Goal: Task Accomplishment & Management: Use online tool/utility

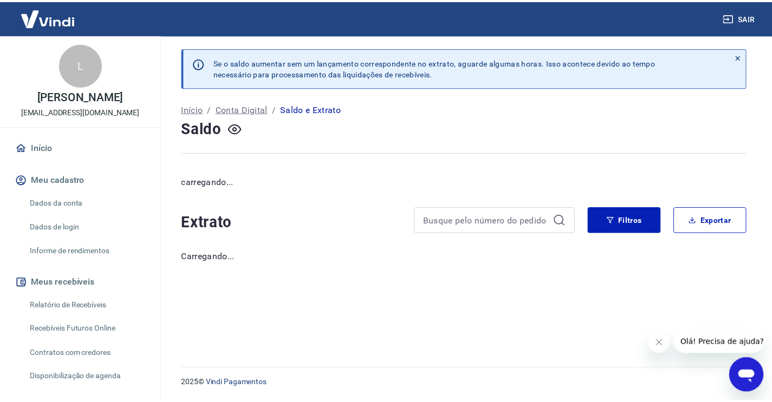
scroll to position [0, 1]
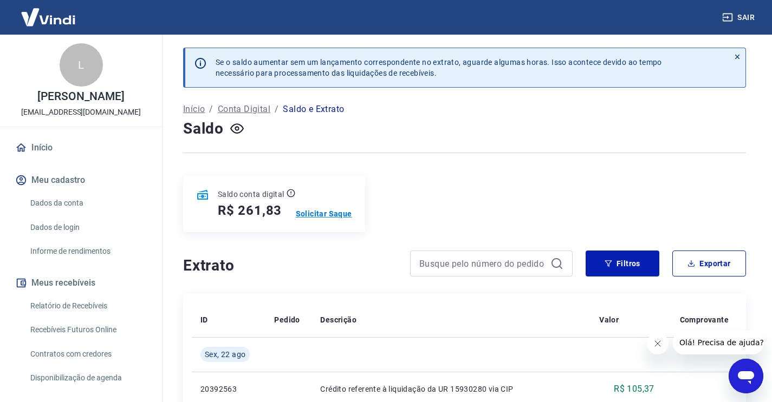
click at [315, 215] on p "Solicitar Saque" at bounding box center [324, 214] width 56 height 11
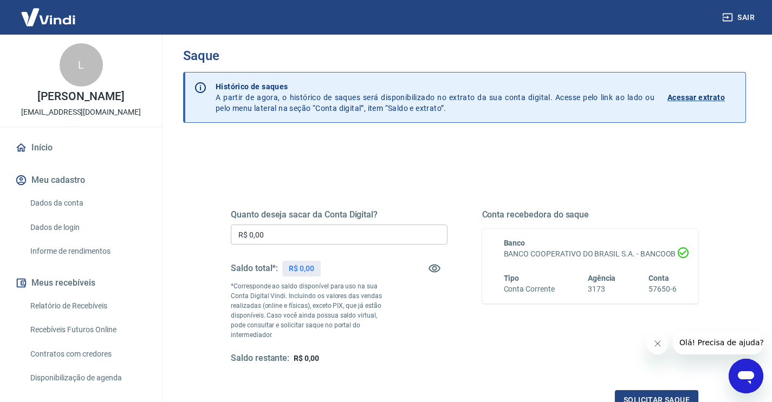
scroll to position [8, 1]
click at [300, 241] on input "R$ 0,00" at bounding box center [339, 236] width 217 height 20
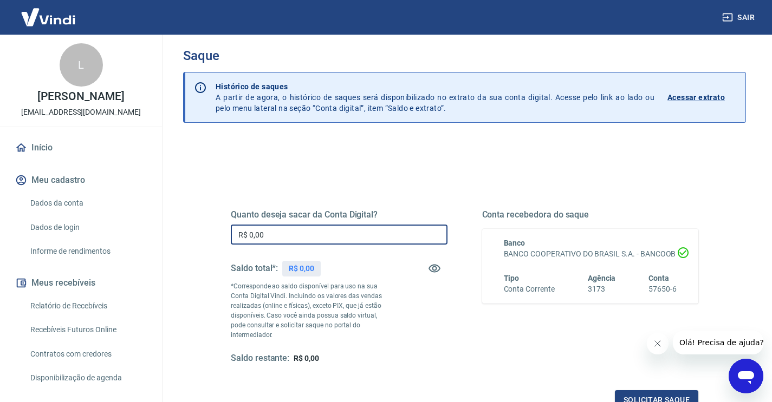
scroll to position [11, 0]
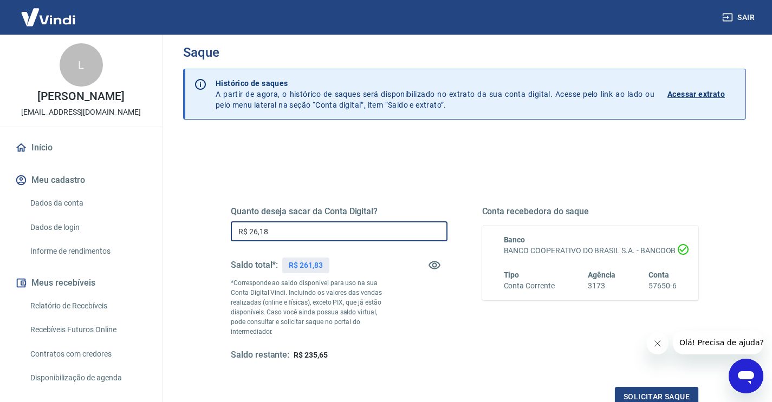
type input "R$ 261,83"
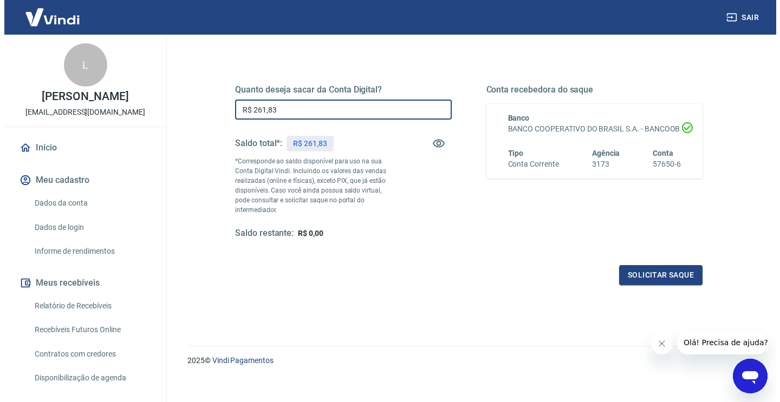
scroll to position [133, 0]
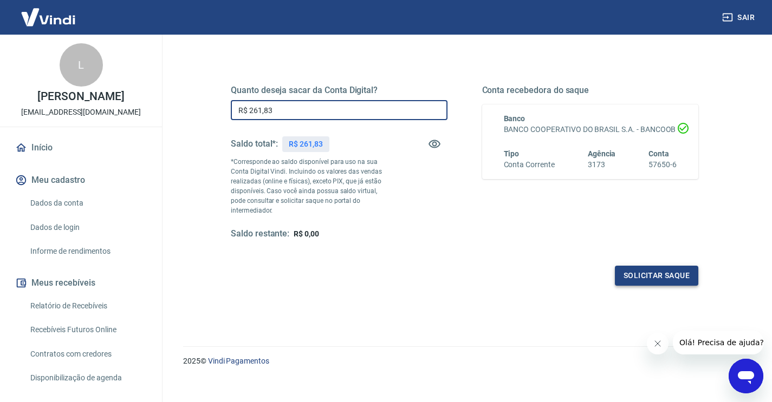
click at [673, 268] on button "Solicitar saque" at bounding box center [656, 276] width 83 height 20
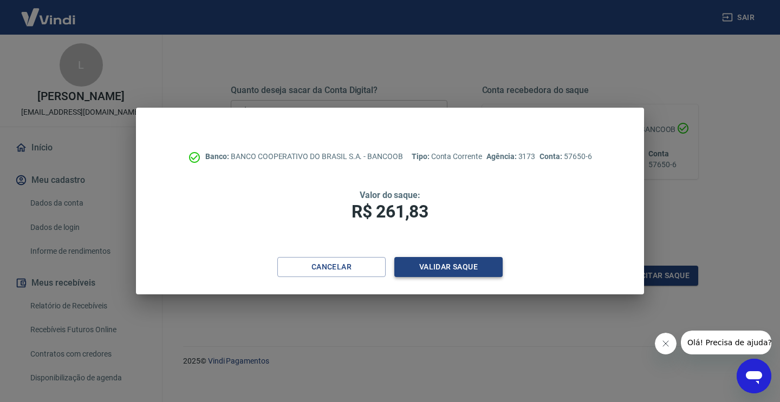
click at [445, 270] on button "Validar saque" at bounding box center [448, 267] width 108 height 20
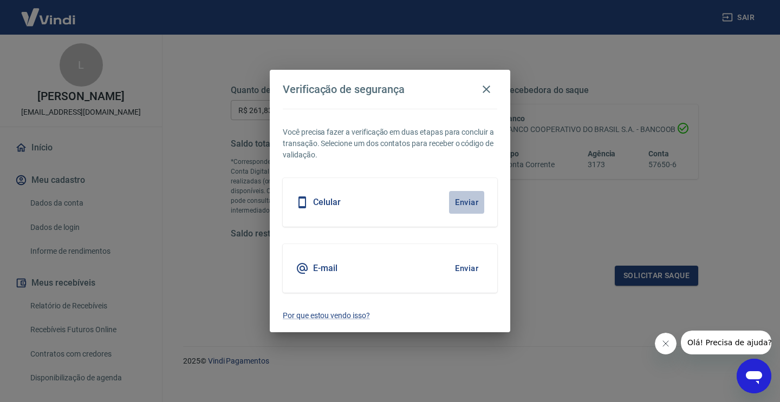
click at [458, 202] on button "Enviar" at bounding box center [466, 202] width 35 height 23
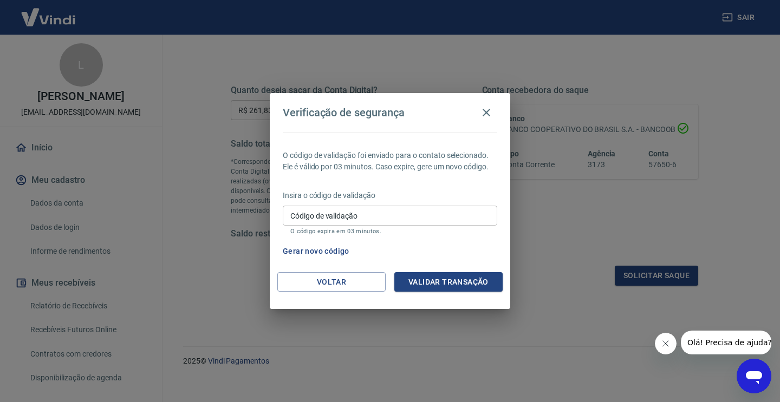
click at [343, 219] on input "Código de validação" at bounding box center [390, 216] width 214 height 20
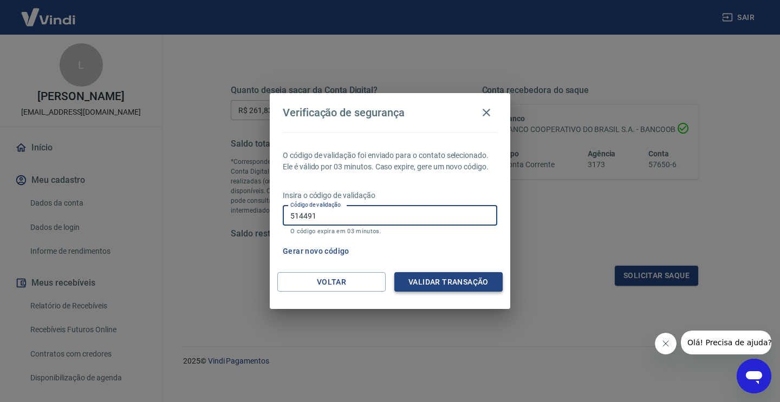
type input "514491"
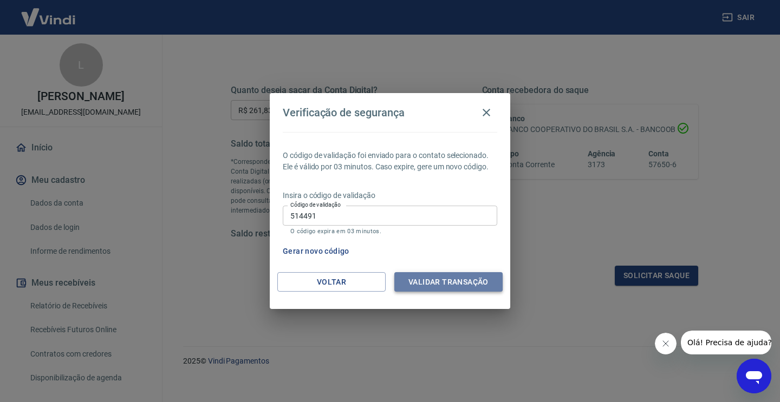
click at [426, 291] on button "Validar transação" at bounding box center [448, 282] width 108 height 20
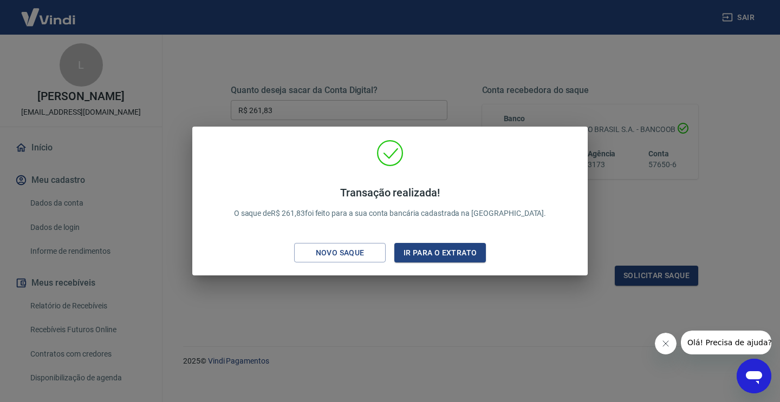
click at [440, 88] on div "Transação realizada! O saque de R$ 261,83 foi feito para a sua conta bancária c…" at bounding box center [390, 201] width 780 height 402
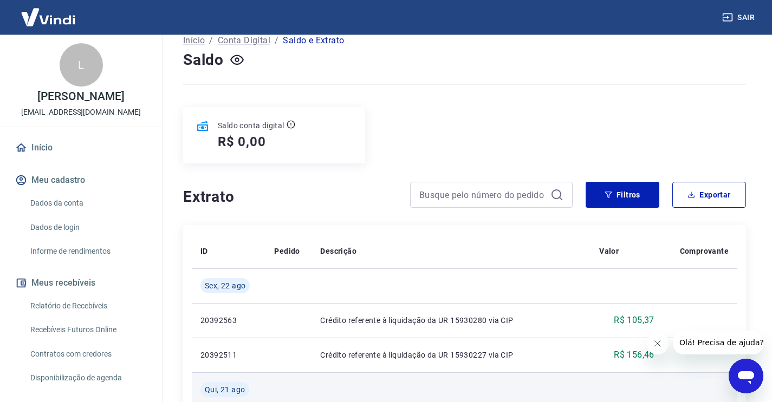
scroll to position [66, 0]
